Goal: Task Accomplishment & Management: Use online tool/utility

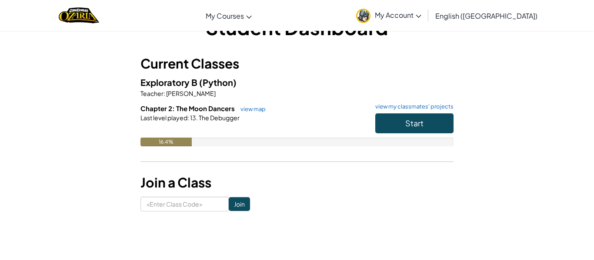
scroll to position [38, 0]
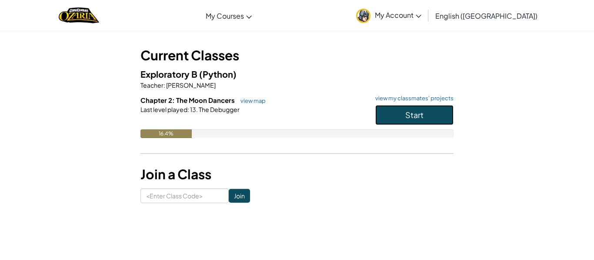
click at [420, 125] on button "Start" at bounding box center [414, 115] width 78 height 20
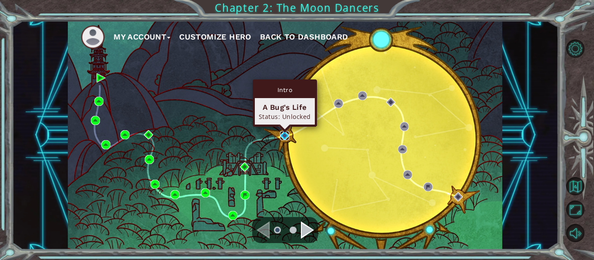
click at [280, 136] on img at bounding box center [284, 135] width 9 height 9
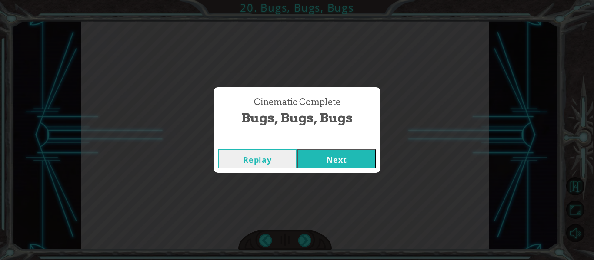
click at [321, 166] on button "Next" at bounding box center [336, 159] width 79 height 20
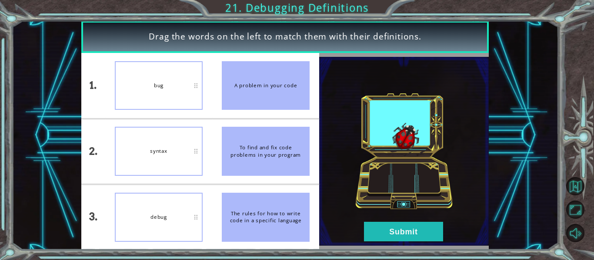
click at [175, 83] on div "bug" at bounding box center [159, 85] width 88 height 49
drag, startPoint x: 175, startPoint y: 83, endPoint x: 274, endPoint y: 126, distance: 108.4
click at [274, 126] on div "1. 2. 3. bug syntax debug A problem in your code To find and fix code problems …" at bounding box center [200, 151] width 238 height 197
drag, startPoint x: 252, startPoint y: 85, endPoint x: 104, endPoint y: 106, distance: 149.2
click at [104, 106] on div "1. 2. 3. bug syntax debug A problem in your code To find and fix code problems …" at bounding box center [200, 151] width 238 height 197
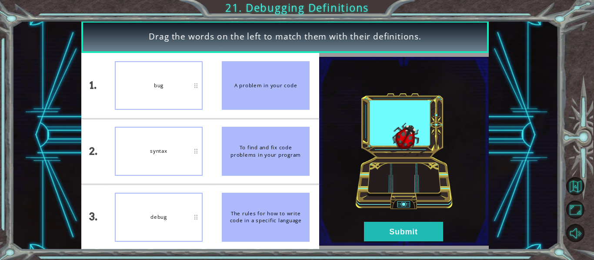
click at [159, 86] on div "bug" at bounding box center [159, 85] width 88 height 49
click at [178, 119] on li "bug" at bounding box center [158, 151] width 107 height 65
click at [422, 226] on button "Submit" at bounding box center [403, 232] width 79 height 20
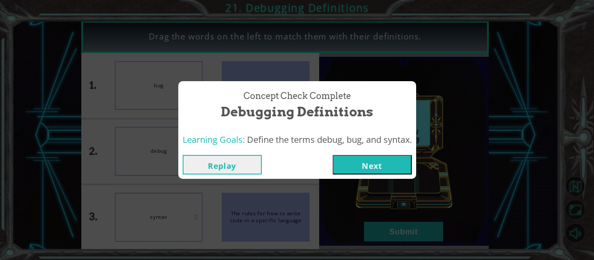
click at [359, 166] on button "Next" at bounding box center [371, 165] width 79 height 20
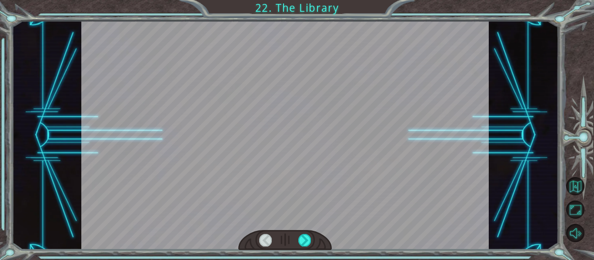
click at [359, 166] on div at bounding box center [285, 135] width 408 height 229
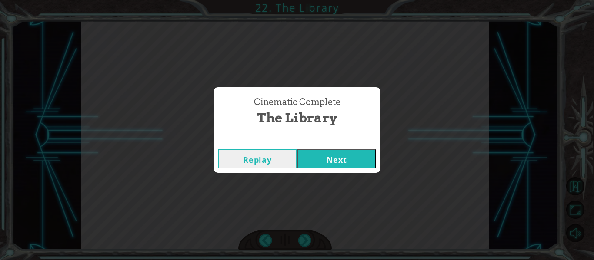
click at [324, 156] on button "Next" at bounding box center [336, 159] width 79 height 20
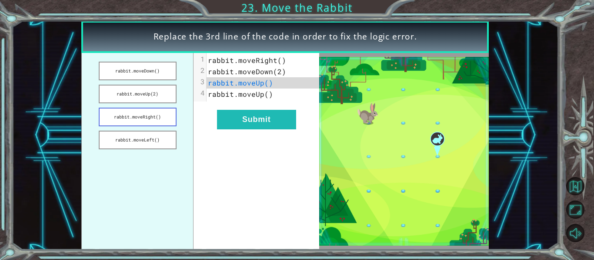
click at [144, 110] on button "rabbit.moveRight()" at bounding box center [138, 117] width 78 height 19
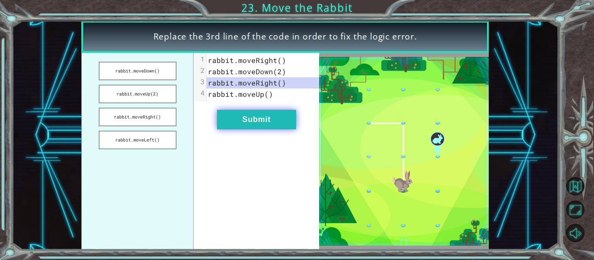
click at [218, 112] on button "Submit" at bounding box center [256, 120] width 79 height 20
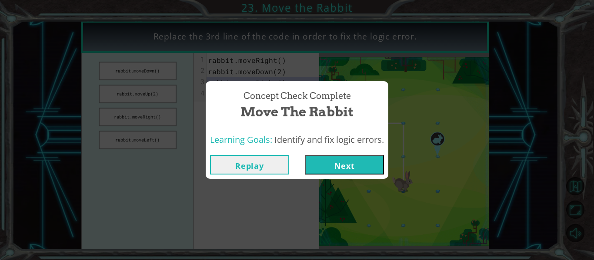
click at [345, 159] on button "Next" at bounding box center [344, 165] width 79 height 20
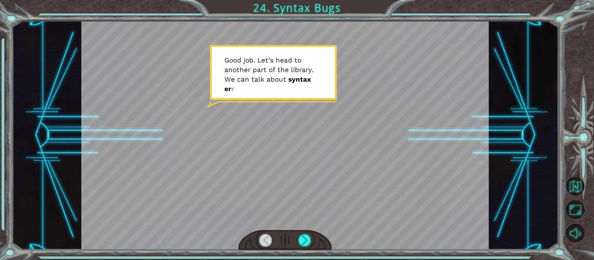
click at [345, 159] on div at bounding box center [285, 135] width 408 height 229
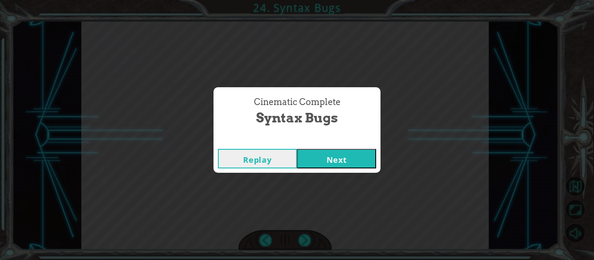
click at [328, 149] on button "Next" at bounding box center [336, 159] width 79 height 20
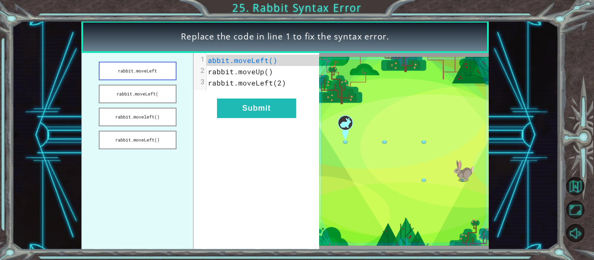
click at [132, 75] on button "rabbit.moveLeft" at bounding box center [138, 71] width 78 height 19
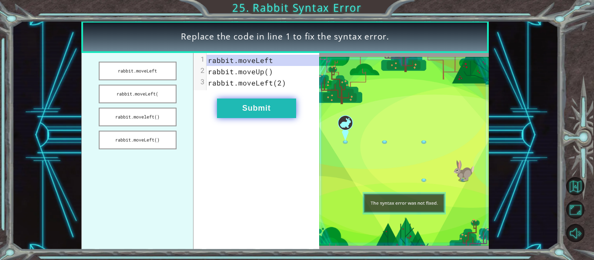
click at [276, 110] on button "Submit" at bounding box center [256, 109] width 79 height 20
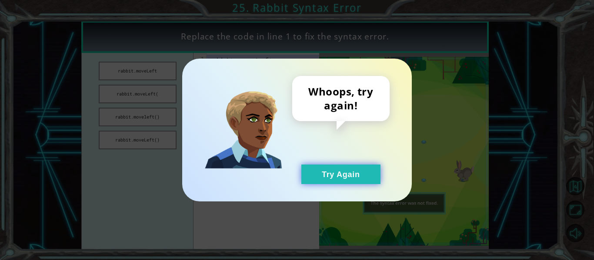
click at [331, 167] on button "Try Again" at bounding box center [340, 175] width 79 height 20
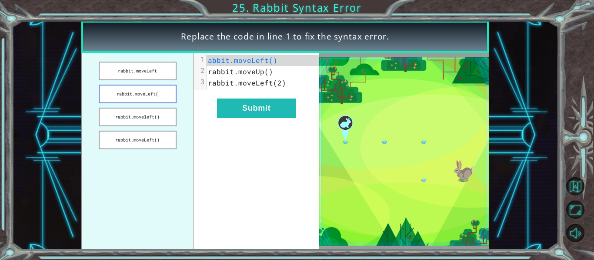
click at [128, 96] on button "rabbit.moveLeft(" at bounding box center [138, 94] width 78 height 19
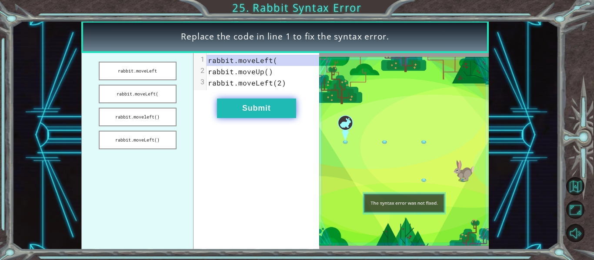
click at [255, 112] on button "Submit" at bounding box center [256, 109] width 79 height 20
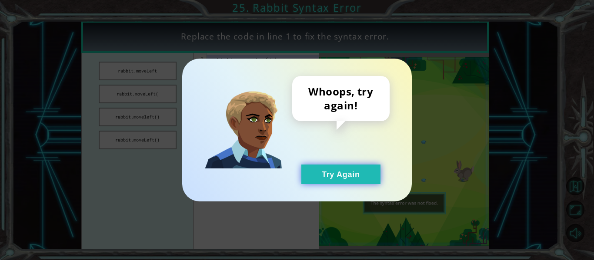
click at [337, 178] on button "Try Again" at bounding box center [340, 175] width 79 height 20
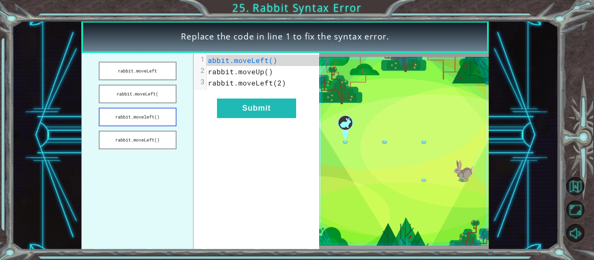
click at [158, 115] on button "rabbit.moveleft()" at bounding box center [138, 117] width 78 height 19
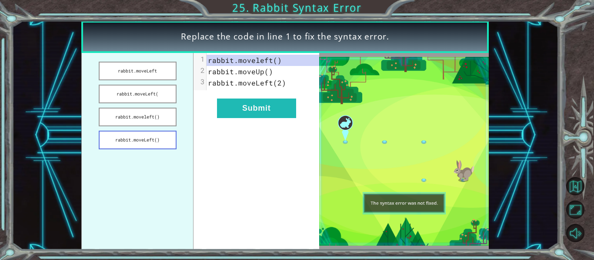
click at [162, 136] on button "rabbit.moveLeft()" at bounding box center [138, 140] width 78 height 19
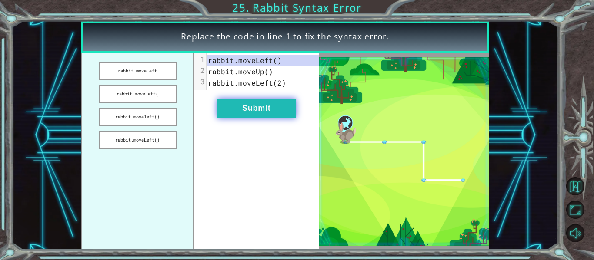
click at [232, 102] on button "Submit" at bounding box center [256, 109] width 79 height 20
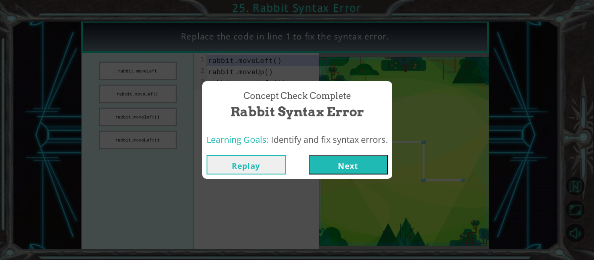
click at [341, 157] on button "Next" at bounding box center [348, 165] width 79 height 20
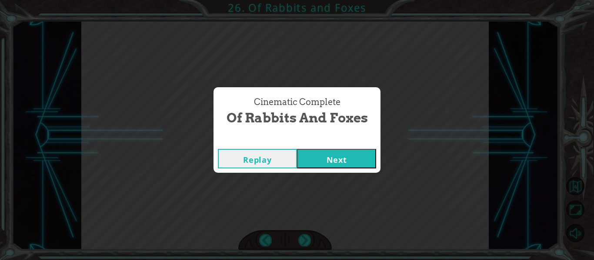
click at [327, 150] on button "Next" at bounding box center [336, 159] width 79 height 20
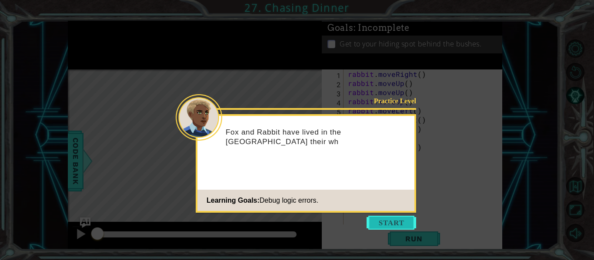
click at [397, 225] on button "Start" at bounding box center [391, 223] width 50 height 14
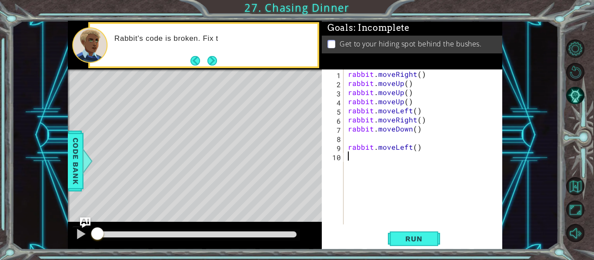
click at [383, 203] on div "rabbit . moveRight ( ) rabbit . moveUp ( ) rabbit . moveUp ( ) rabbit . moveUp …" at bounding box center [425, 156] width 159 height 173
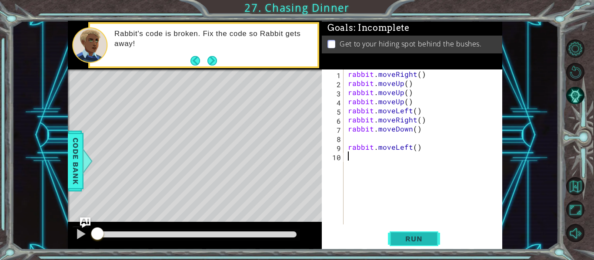
click at [402, 242] on span "Run" at bounding box center [413, 239] width 34 height 9
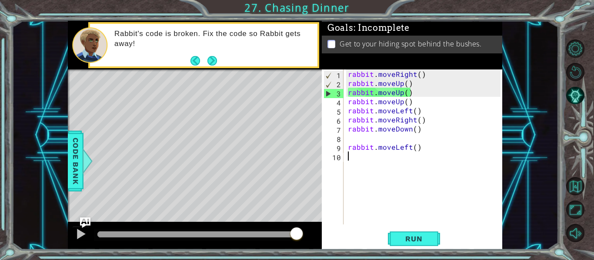
click at [421, 74] on div "rabbit . moveRight ( ) rabbit . moveUp ( ) rabbit . moveUp ( ) rabbit . moveUp …" at bounding box center [425, 156] width 159 height 173
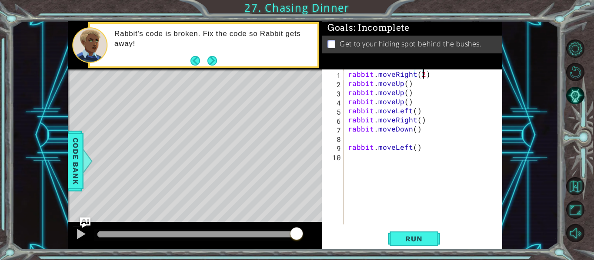
scroll to position [0, 4]
click at [394, 232] on button "Run" at bounding box center [414, 239] width 52 height 18
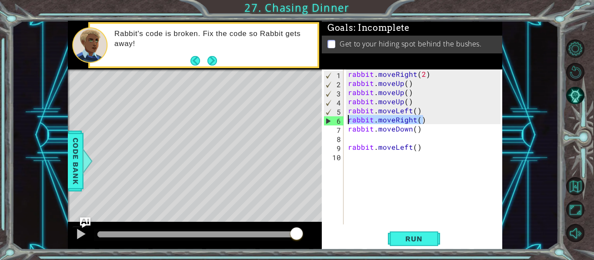
drag, startPoint x: 426, startPoint y: 120, endPoint x: 346, endPoint y: 123, distance: 80.0
click at [346, 123] on div "rabbit . moveRight ( 2 ) rabbit . moveUp ( ) rabbit . moveUp ( ) rabbit . moveU…" at bounding box center [425, 156] width 159 height 173
type textarea "rabbit.moveRight()"
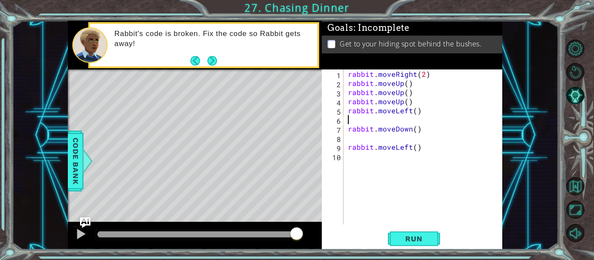
scroll to position [0, 0]
click at [408, 93] on div "rabbit . moveRight ( 2 ) rabbit . moveUp ( ) rabbit . moveUp ( ) rabbit . moveU…" at bounding box center [425, 156] width 159 height 173
type textarea "rabbit.moveUp()"
drag, startPoint x: 409, startPoint y: 100, endPoint x: 340, endPoint y: 105, distance: 69.7
click at [340, 105] on div "rabbit.moveUp() 1 2 3 4 5 6 7 8 9 10 rabbit . moveRight ( 2 ) rabbit . moveUp (…" at bounding box center [411, 147] width 179 height 155
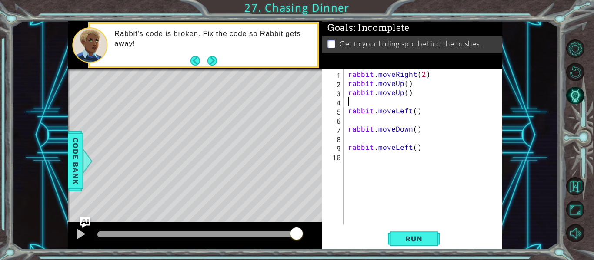
click at [416, 107] on div "rabbit . moveRight ( 2 ) rabbit . moveUp ( ) rabbit . moveUp ( ) rabbit . moveL…" at bounding box center [425, 156] width 159 height 173
click at [412, 129] on div "rabbit . moveRight ( 2 ) rabbit . moveUp ( ) rabbit . moveUp ( ) rabbit . moveL…" at bounding box center [425, 156] width 159 height 173
click at [416, 147] on div "rabbit . moveRight ( 2 ) rabbit . moveUp ( ) rabbit . moveUp ( ) rabbit . moveL…" at bounding box center [425, 156] width 159 height 173
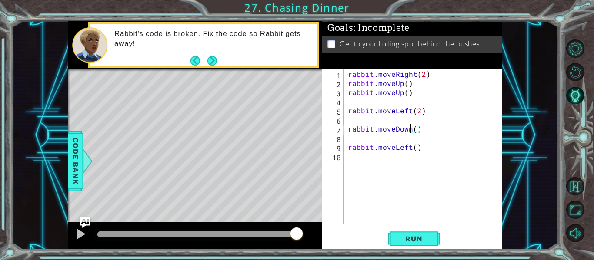
type textarea "rabbit.moveLeft()"
click at [415, 236] on span "Run" at bounding box center [413, 239] width 34 height 9
